Goal: Task Accomplishment & Management: Manage account settings

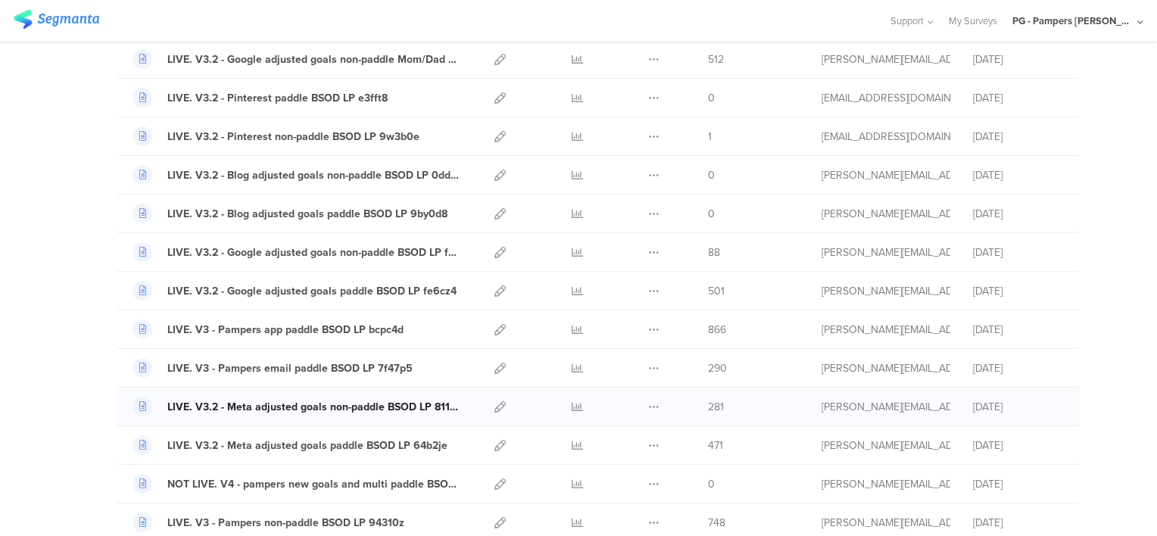
scroll to position [295, 0]
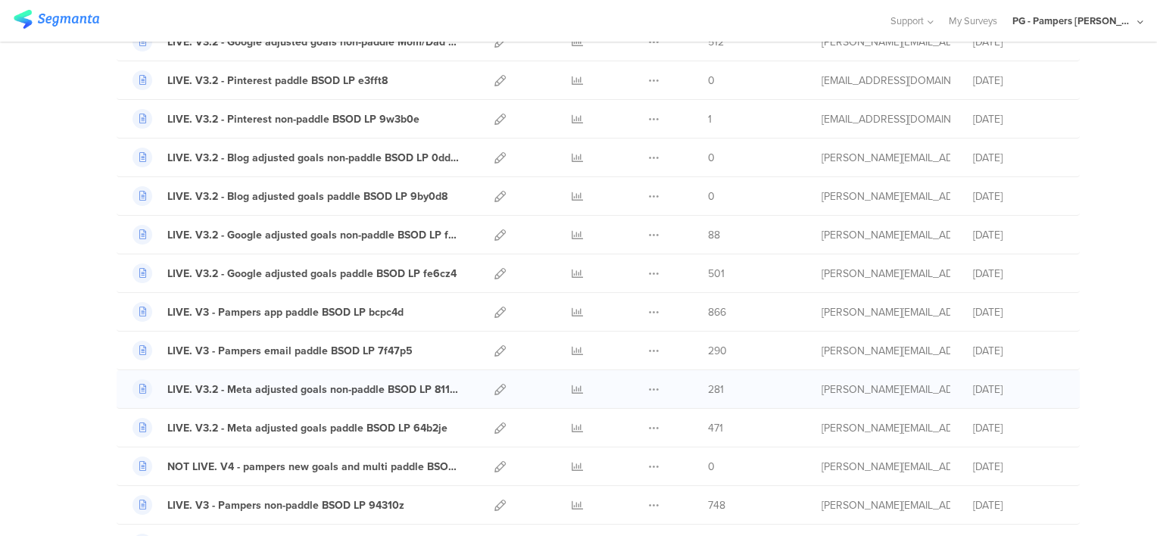
click at [708, 383] on span "281" at bounding box center [716, 390] width 16 height 16
click at [734, 393] on div "281" at bounding box center [753, 390] width 91 height 16
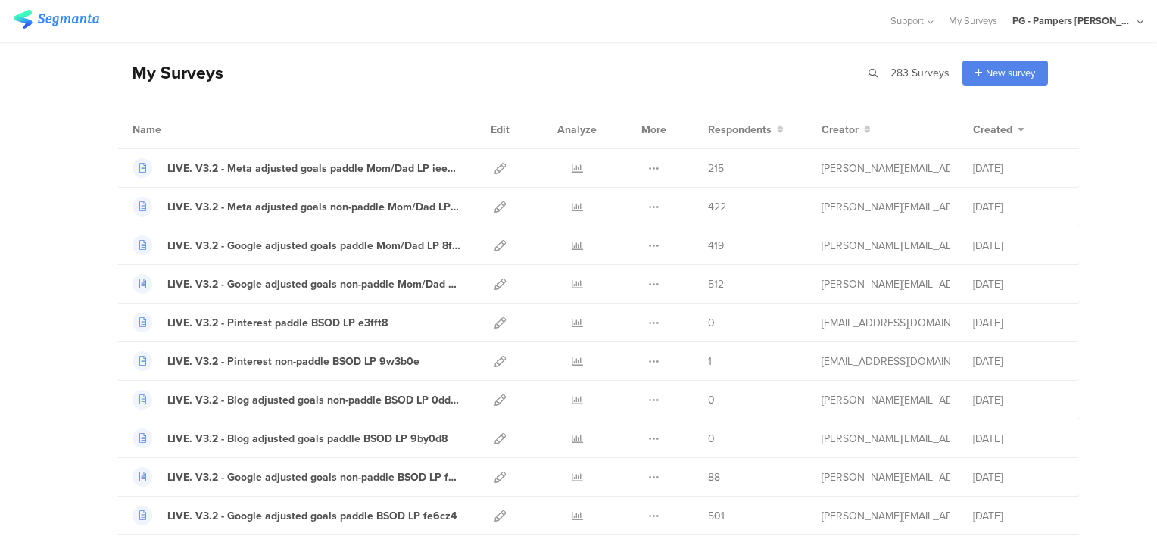
scroll to position [0, 0]
